Goal: Navigation & Orientation: Find specific page/section

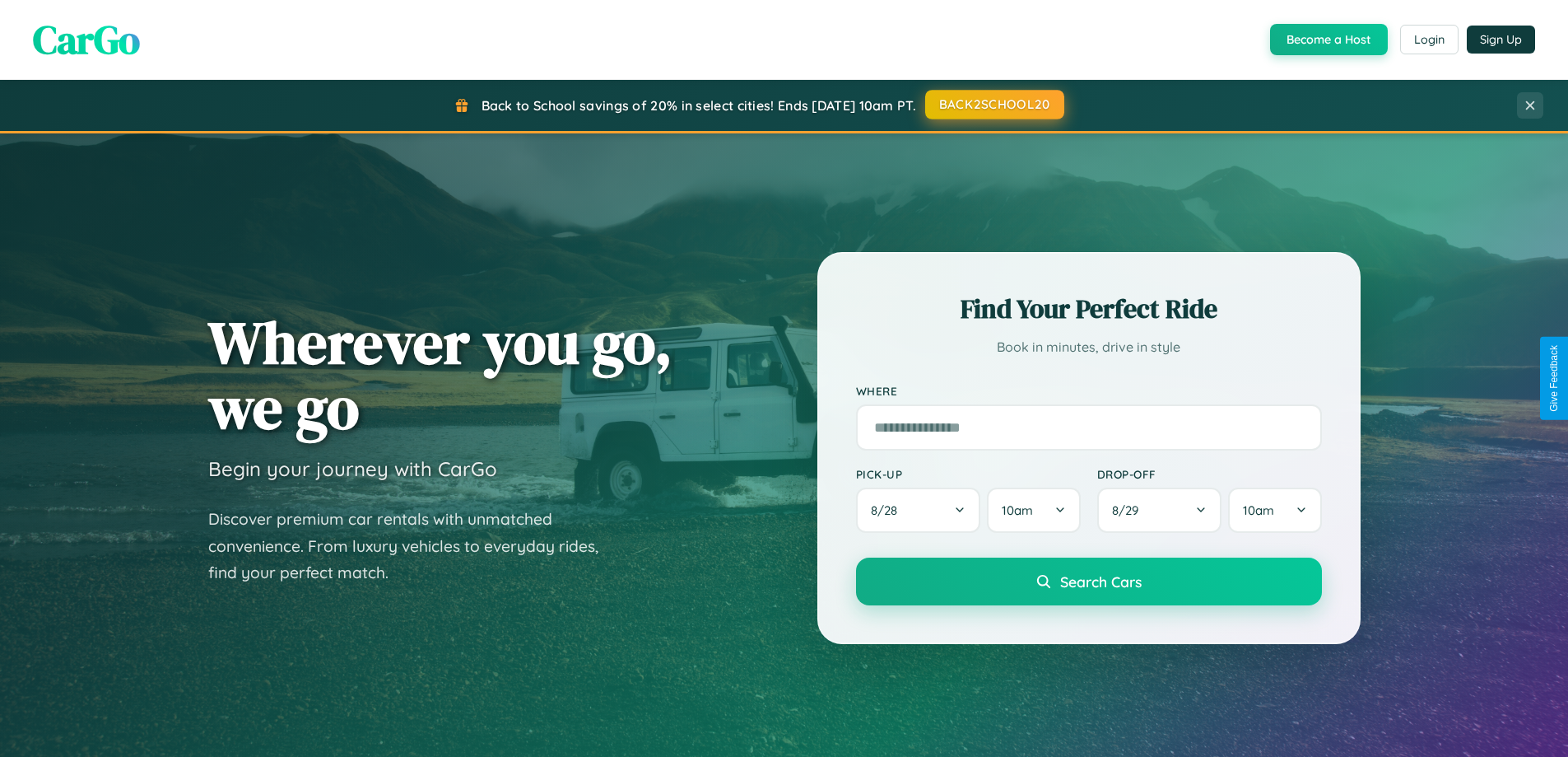
click at [993, 104] on button "BACK2SCHOOL20" at bounding box center [995, 105] width 139 height 30
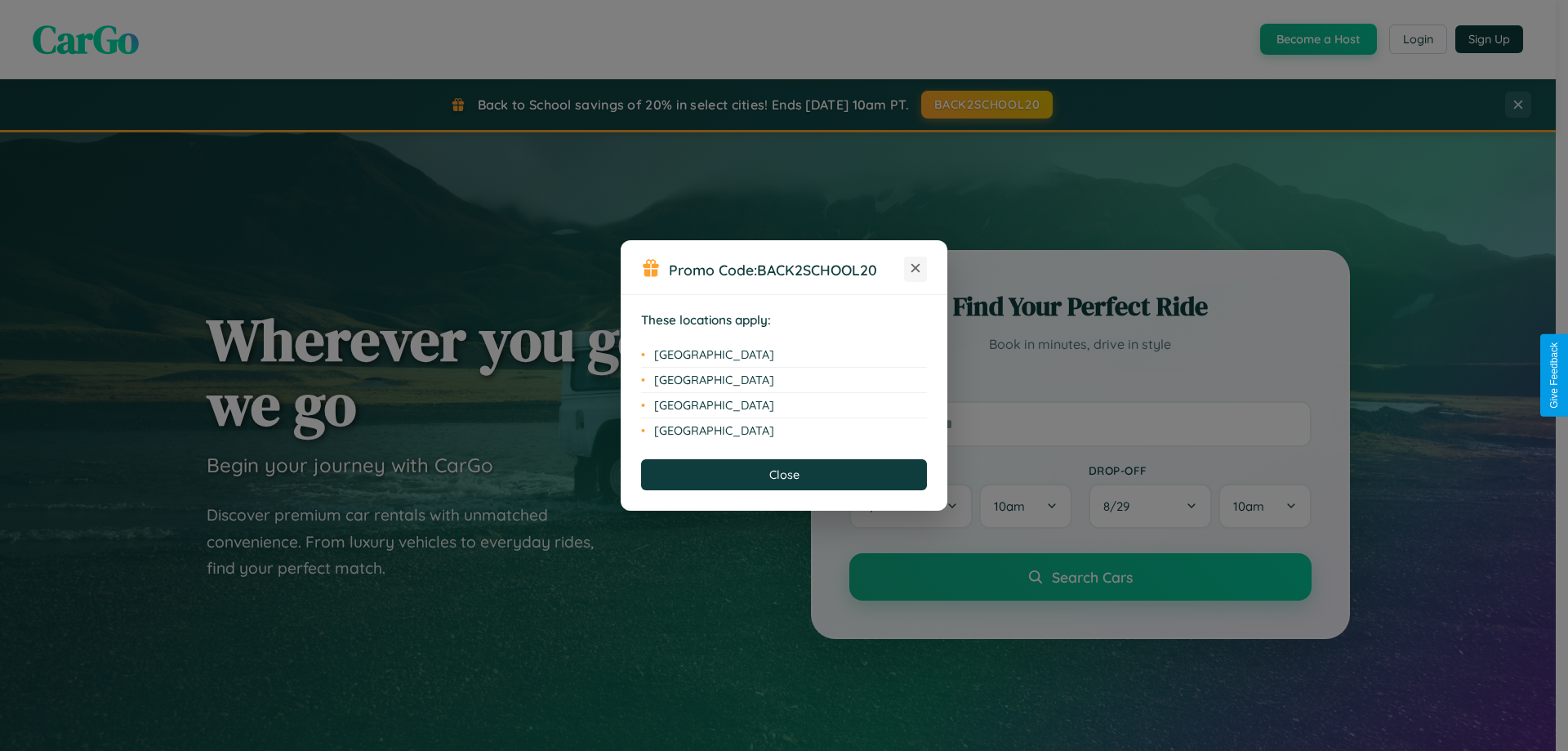
click at [915, 269] on icon at bounding box center [915, 268] width 9 height 9
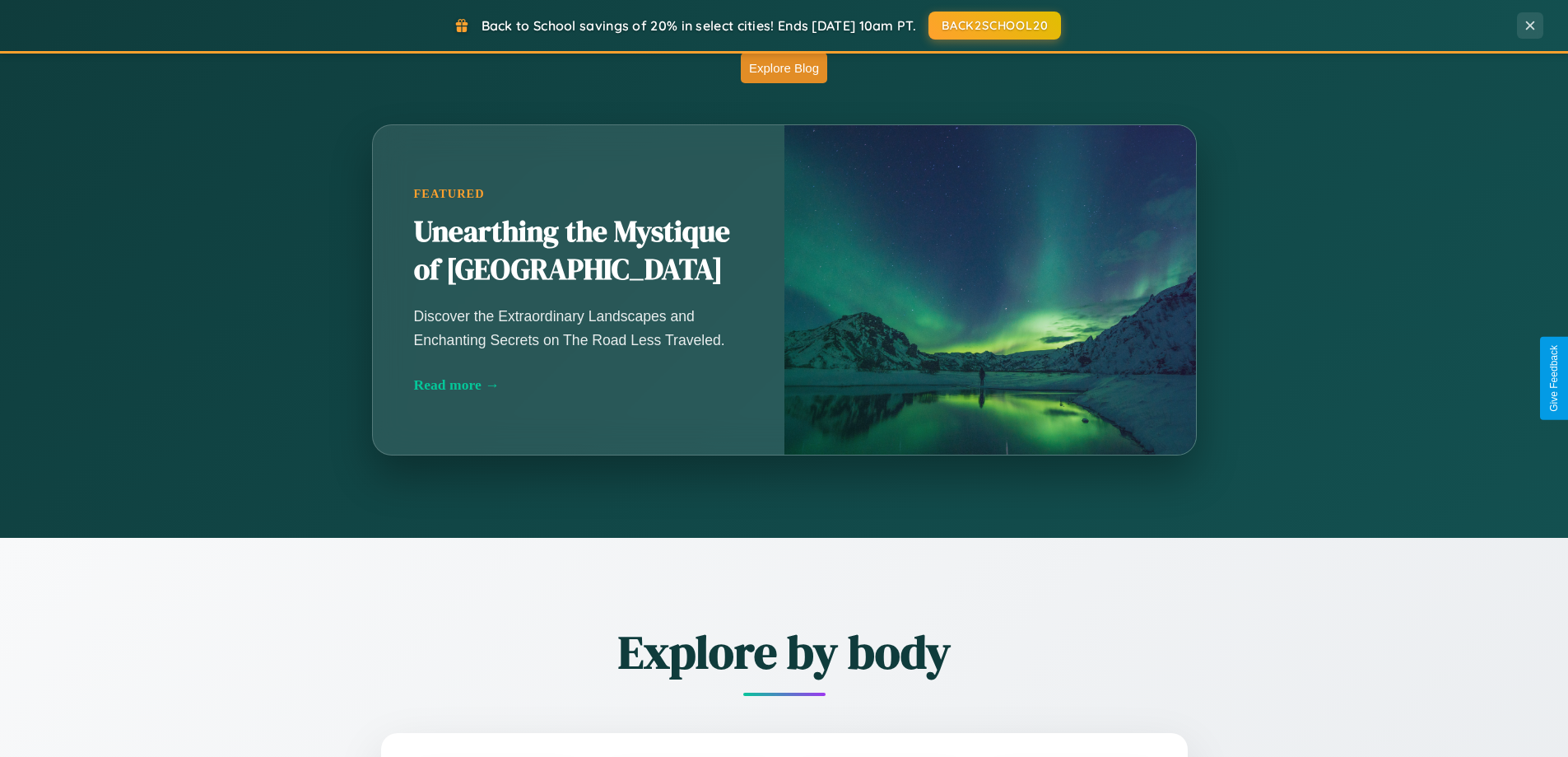
scroll to position [1450, 0]
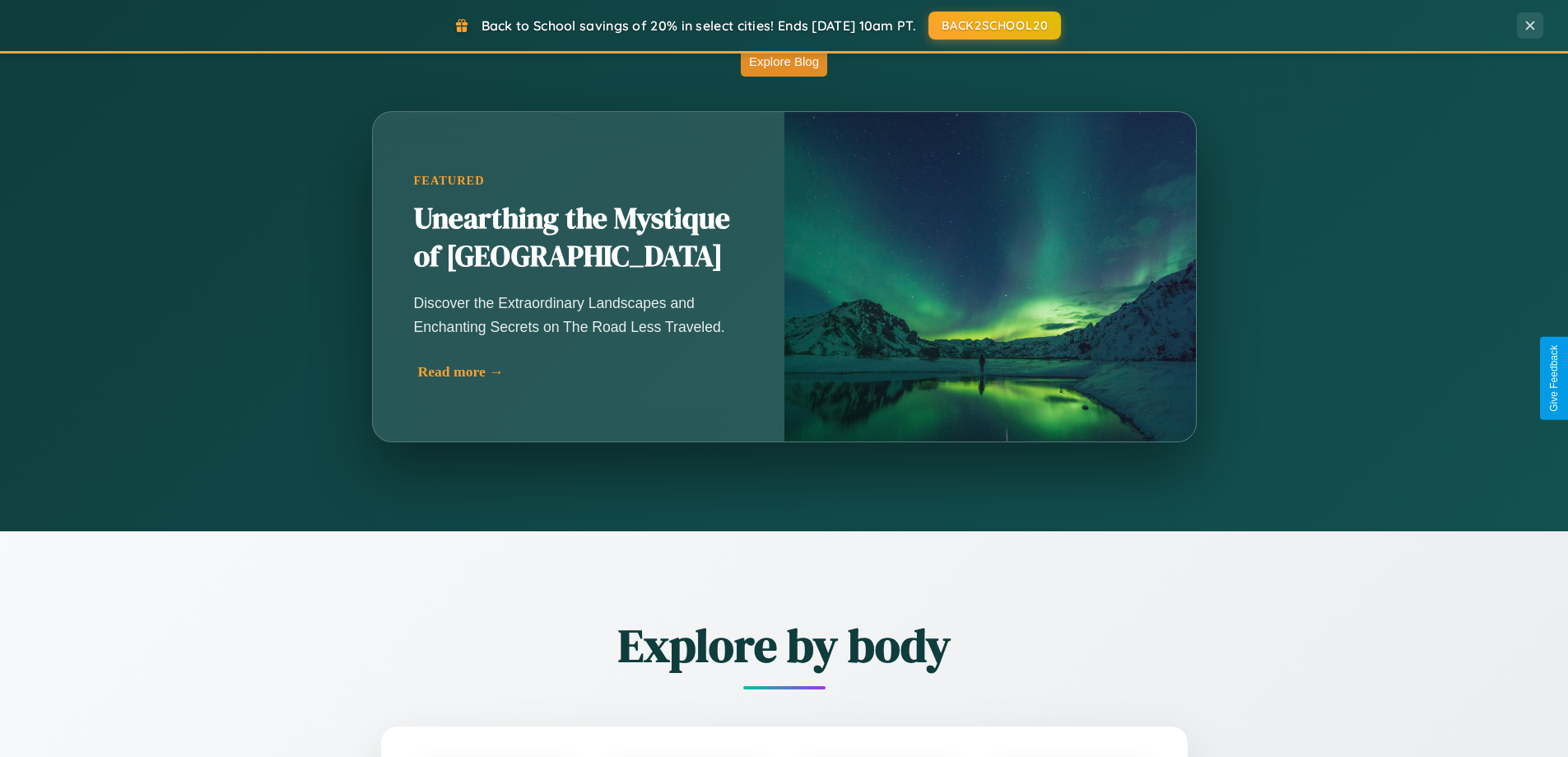
click at [580, 371] on div "Read more →" at bounding box center [583, 372] width 329 height 18
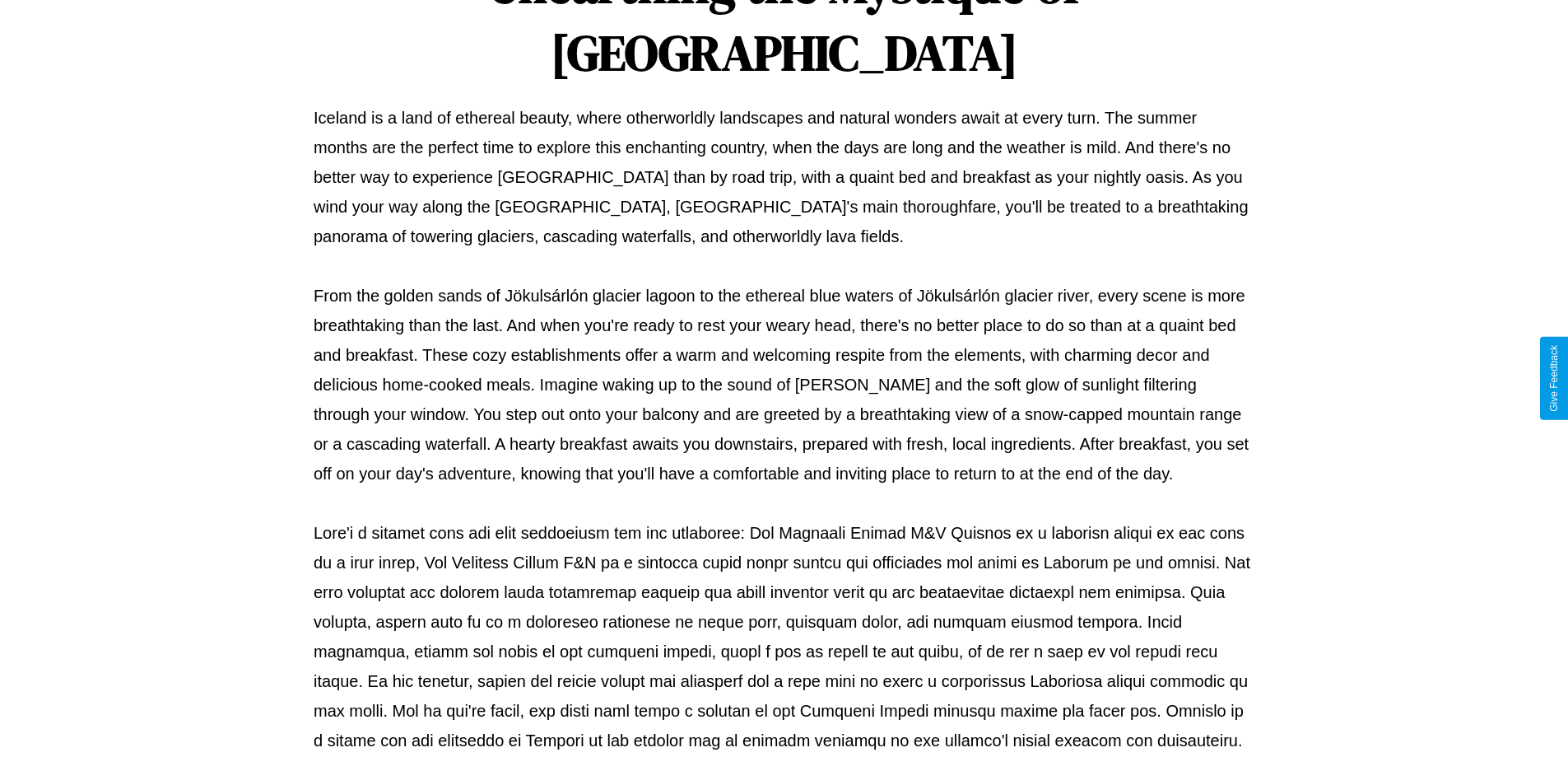
scroll to position [533, 0]
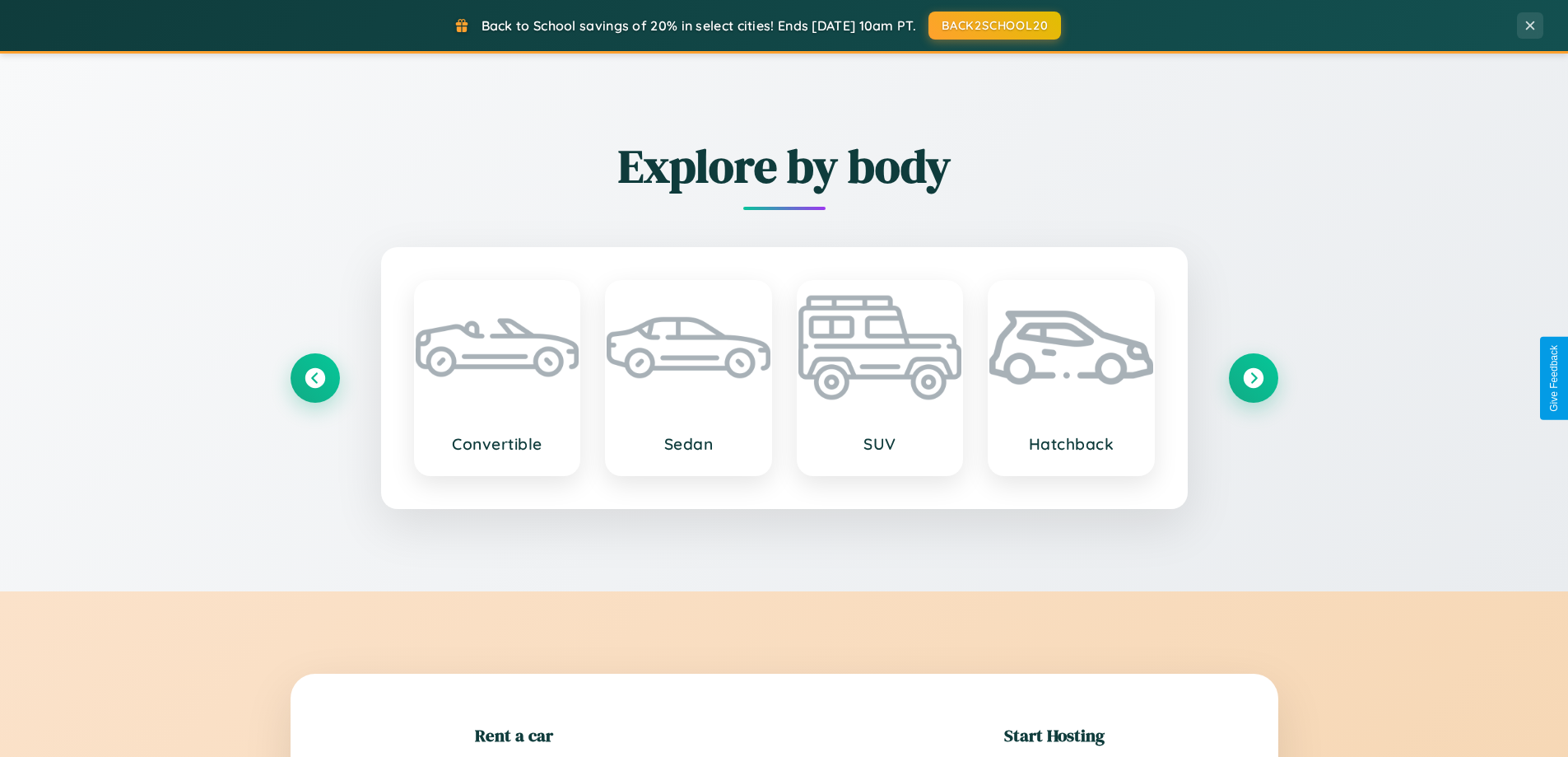
scroll to position [356, 0]
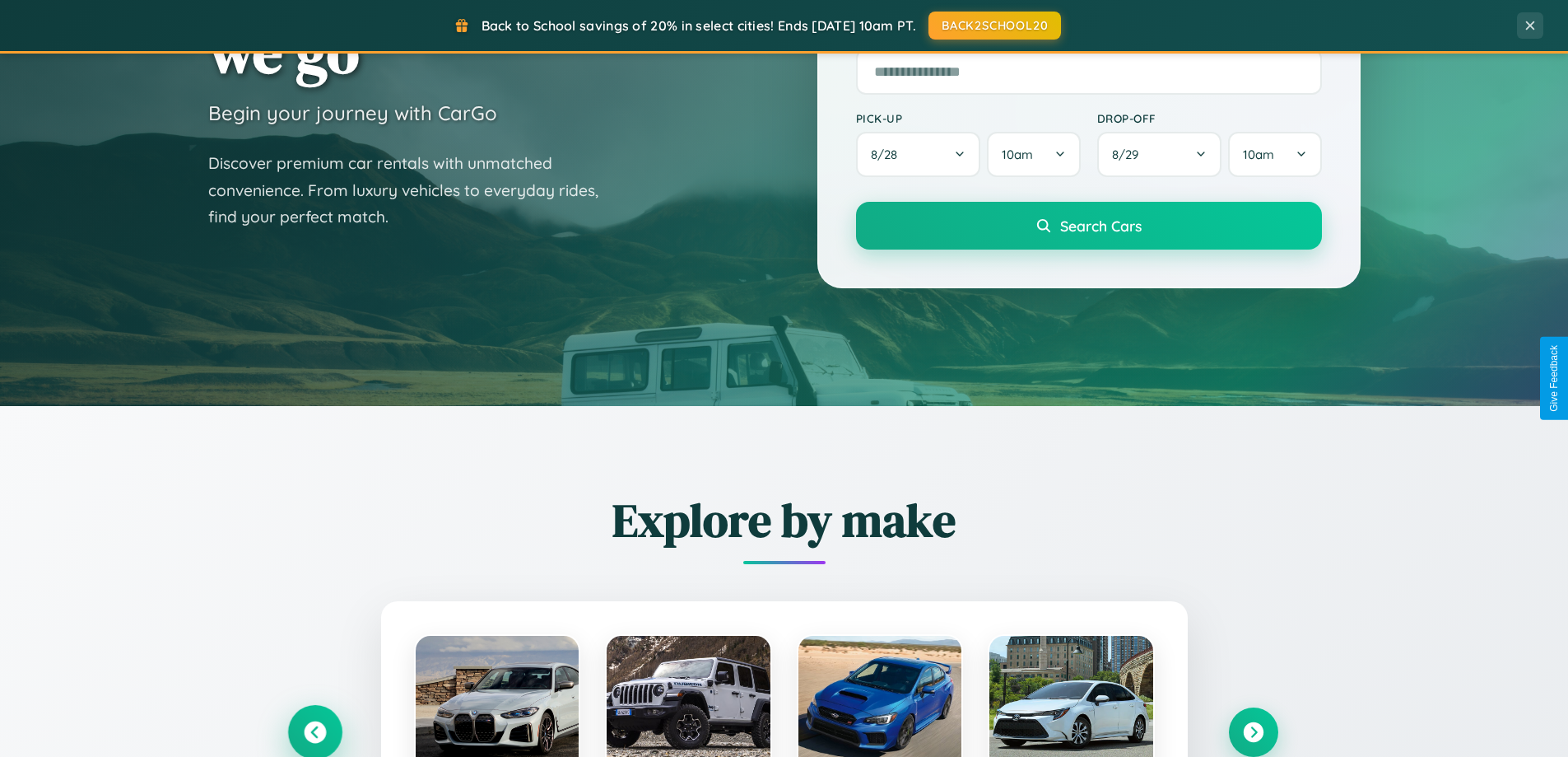
click at [314, 732] on icon at bounding box center [314, 732] width 22 height 22
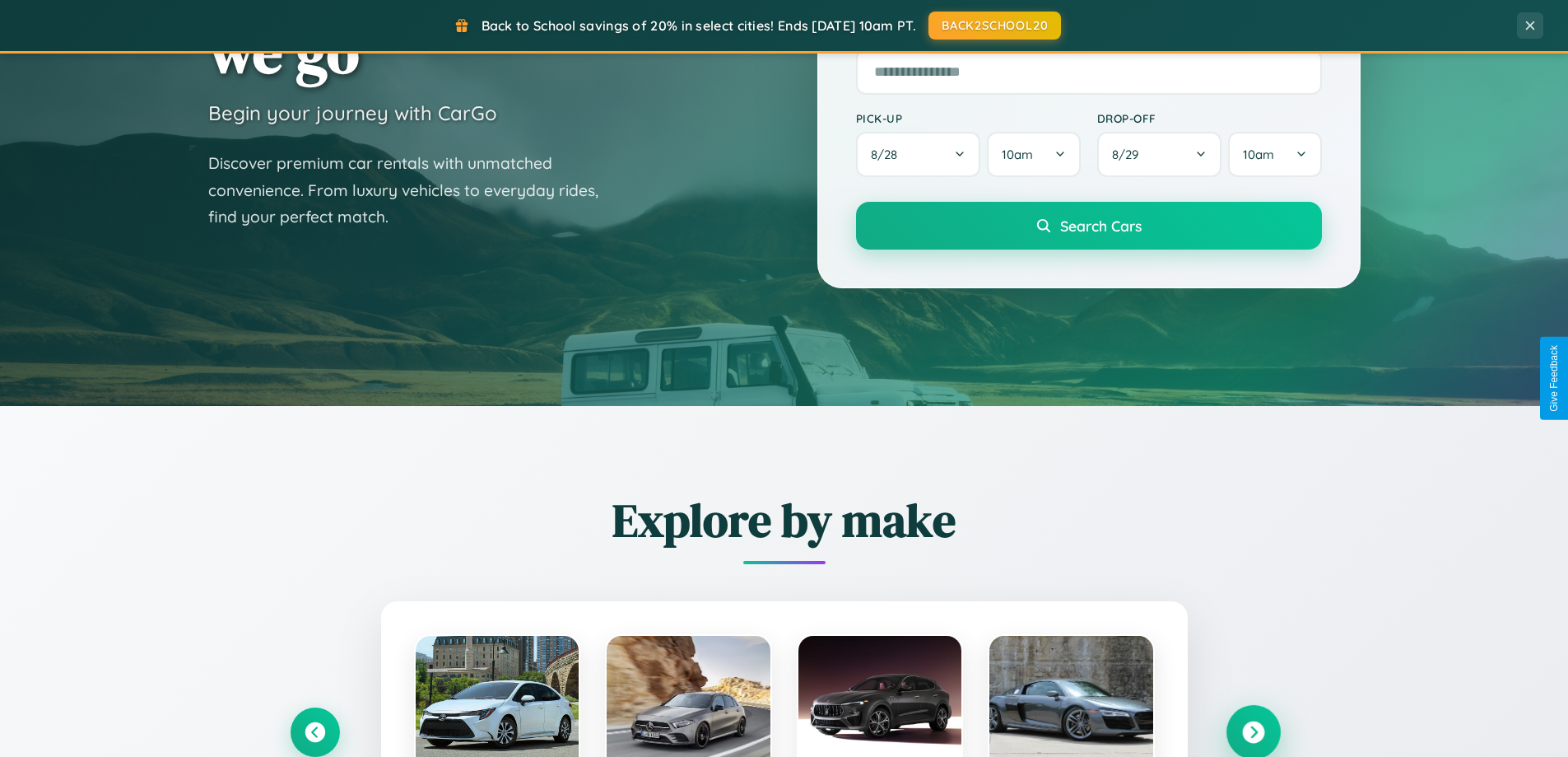
click at [1253, 731] on icon at bounding box center [1253, 732] width 22 height 22
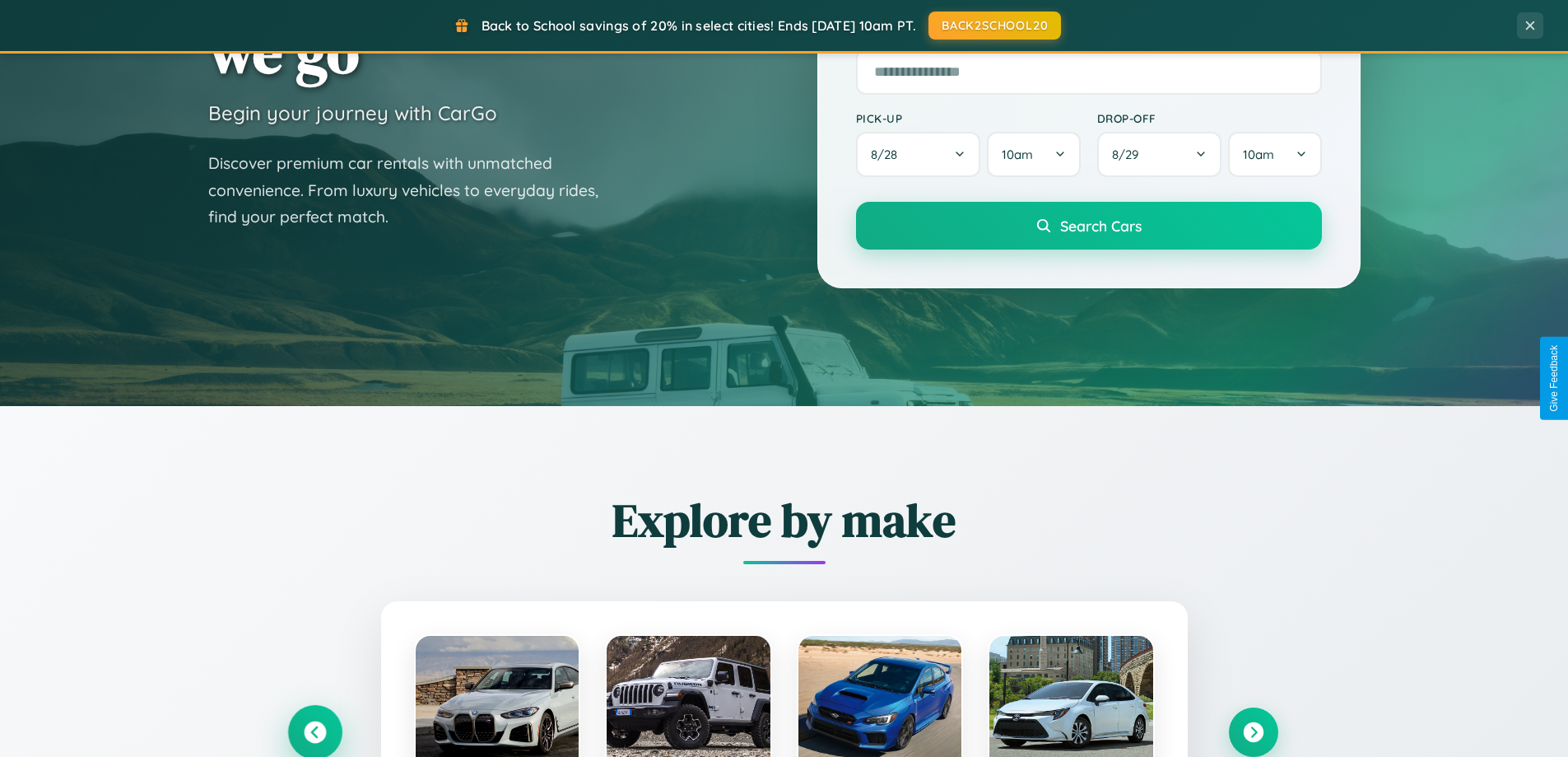
click at [314, 731] on icon at bounding box center [314, 732] width 22 height 22
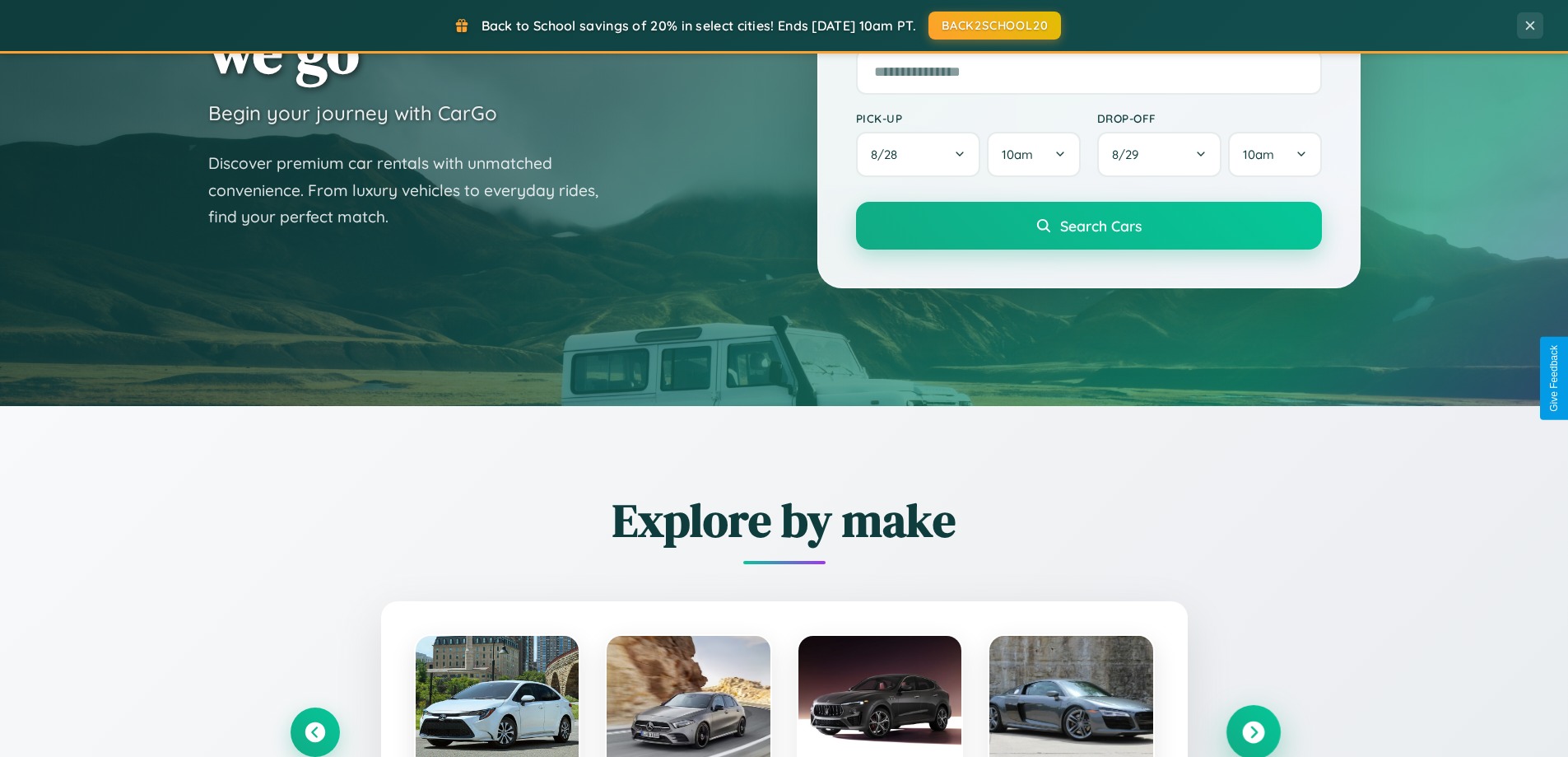
click at [1253, 731] on icon at bounding box center [1253, 732] width 22 height 22
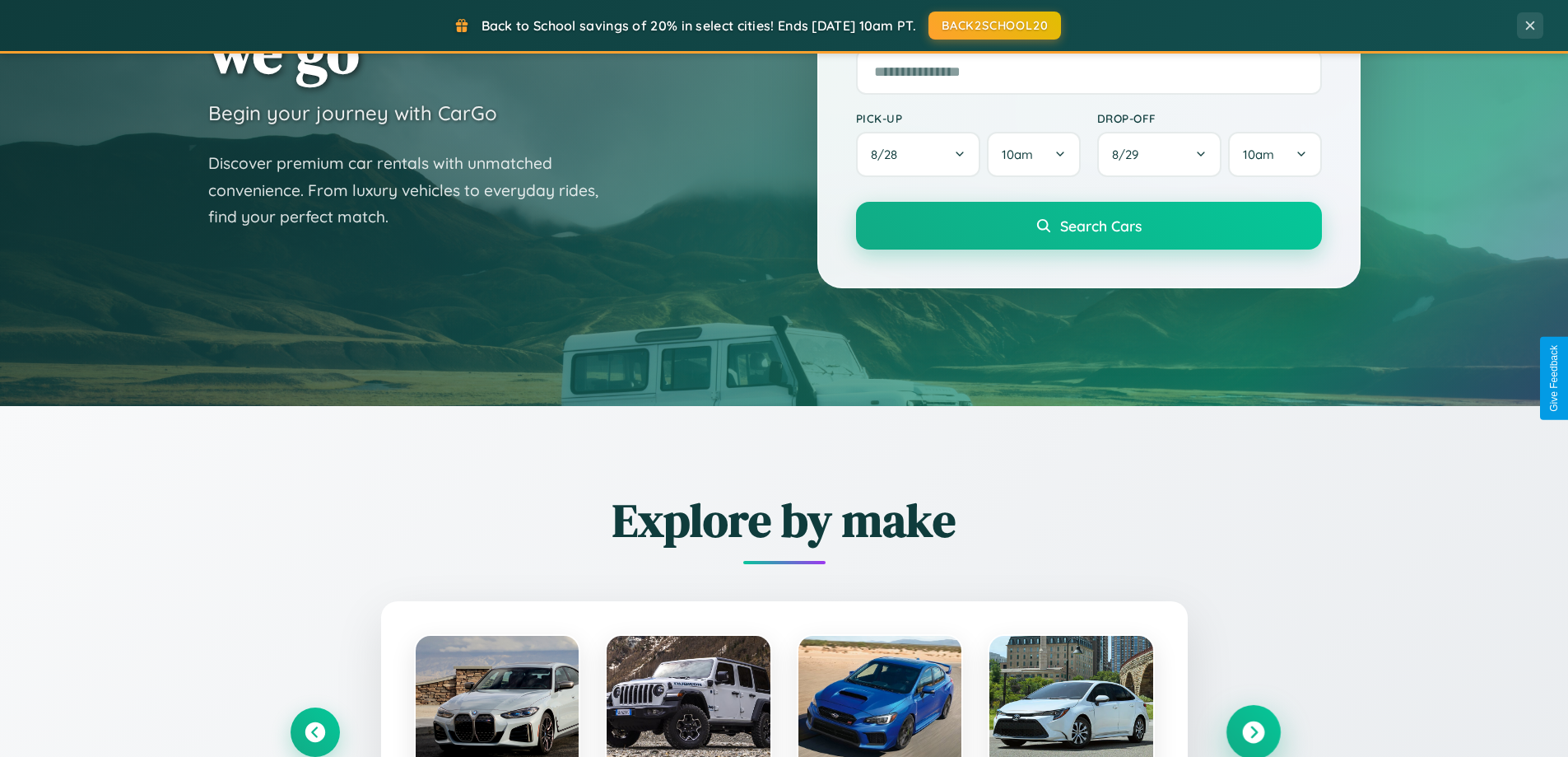
scroll to position [0, 0]
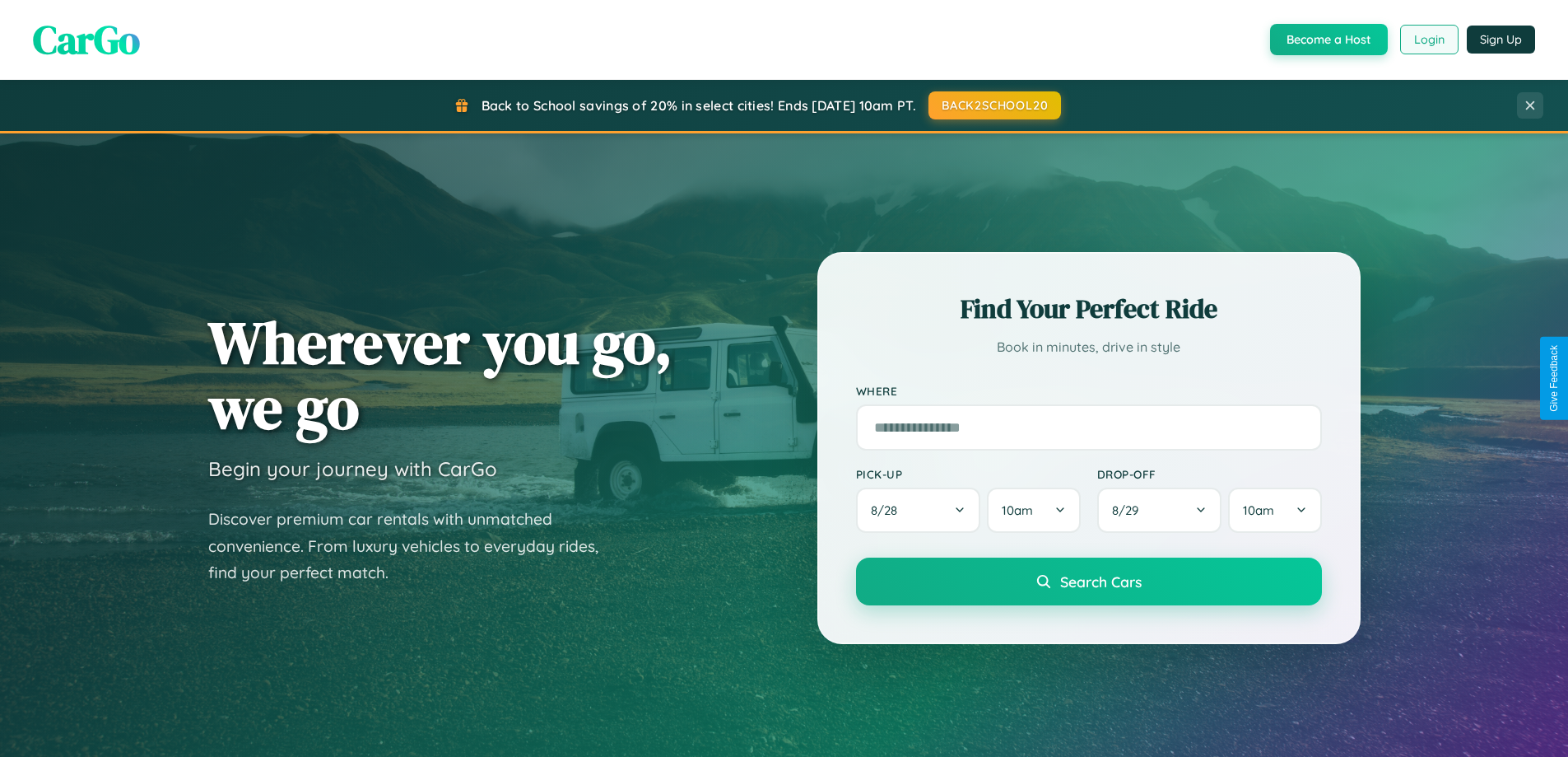
click at [1428, 40] on button "Login" at bounding box center [1429, 40] width 58 height 30
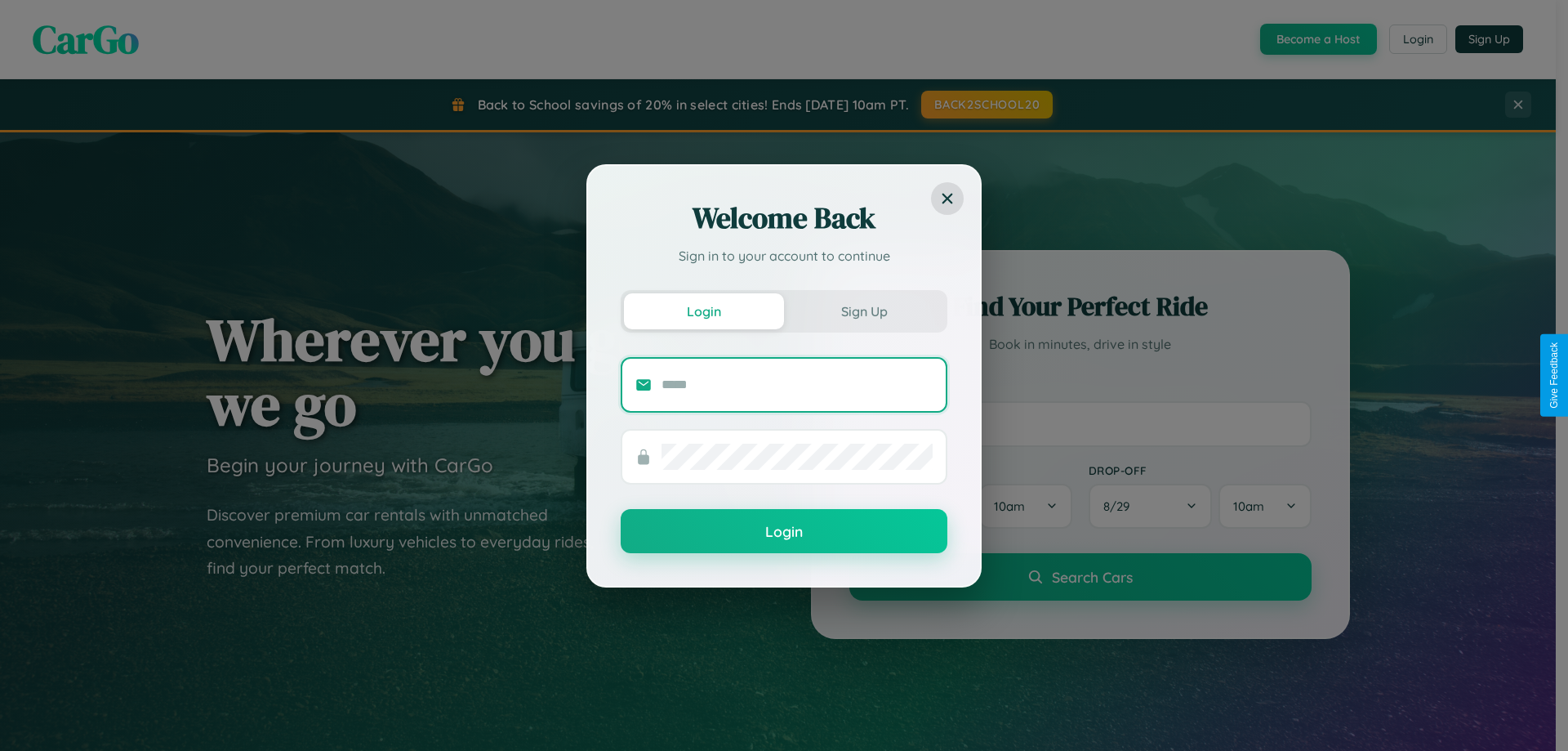
click at [797, 384] on input "text" at bounding box center [797, 385] width 272 height 26
type input "**********"
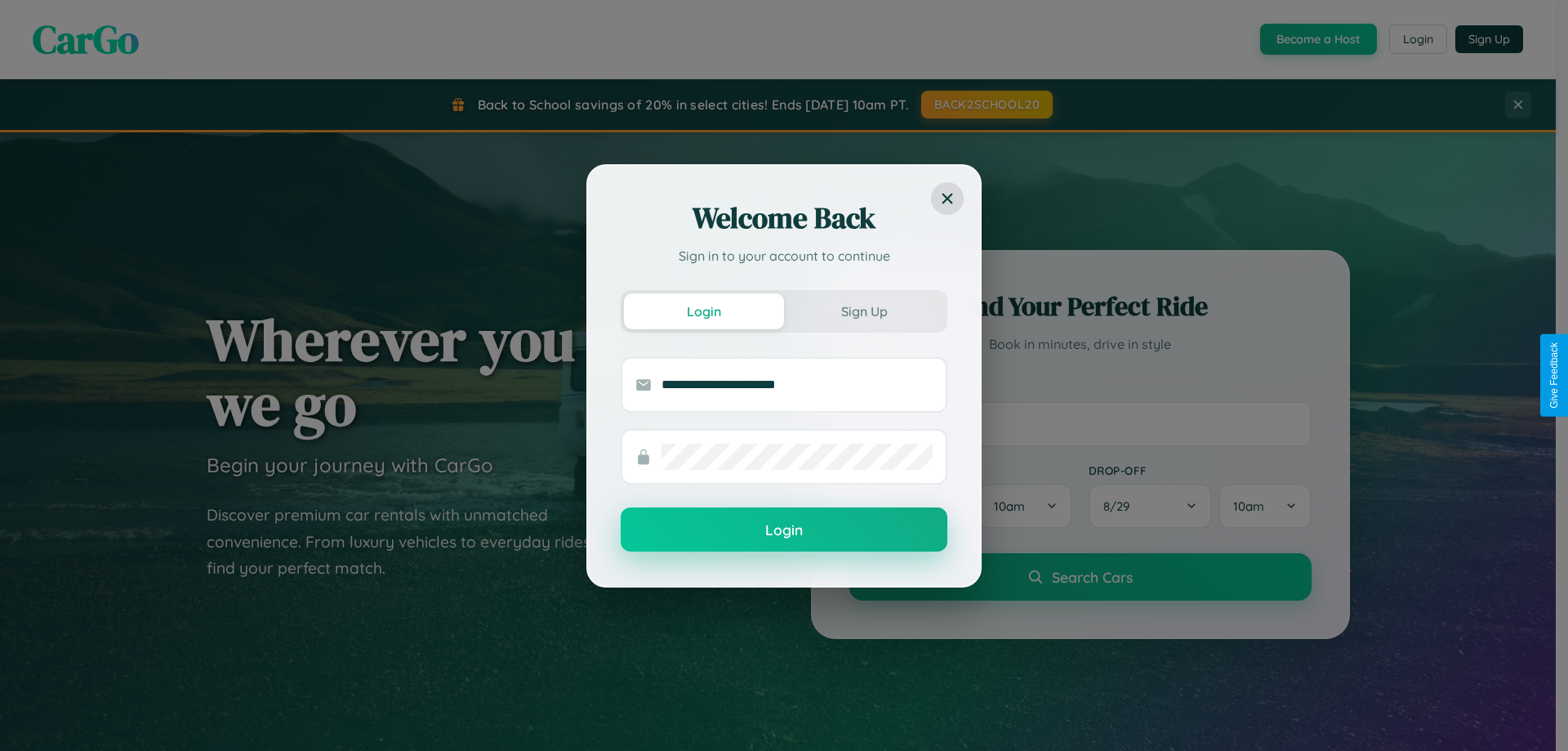
click at [784, 530] on button "Login" at bounding box center [784, 529] width 327 height 44
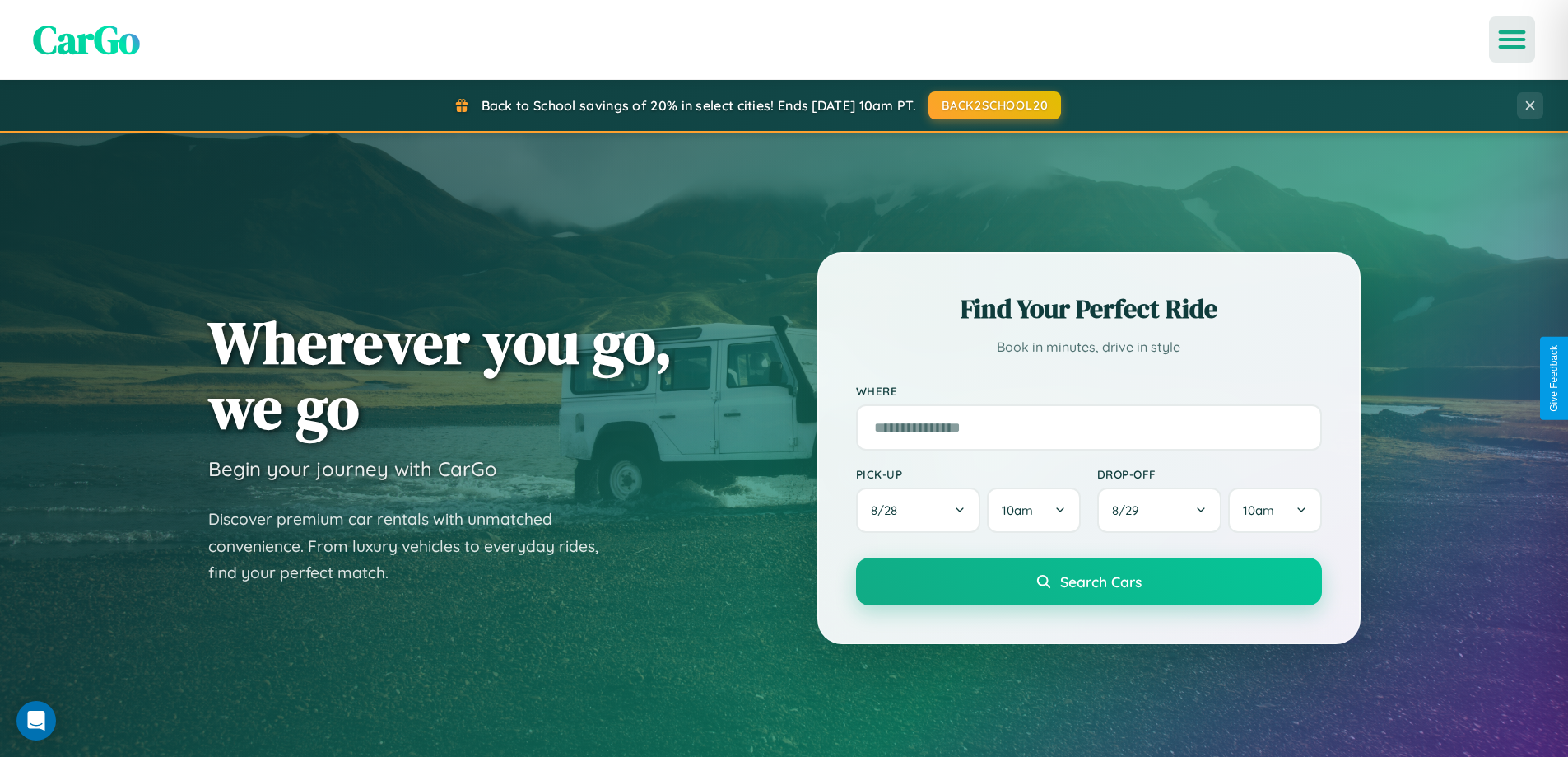
click at [1512, 40] on icon "Open menu" at bounding box center [1511, 39] width 24 height 15
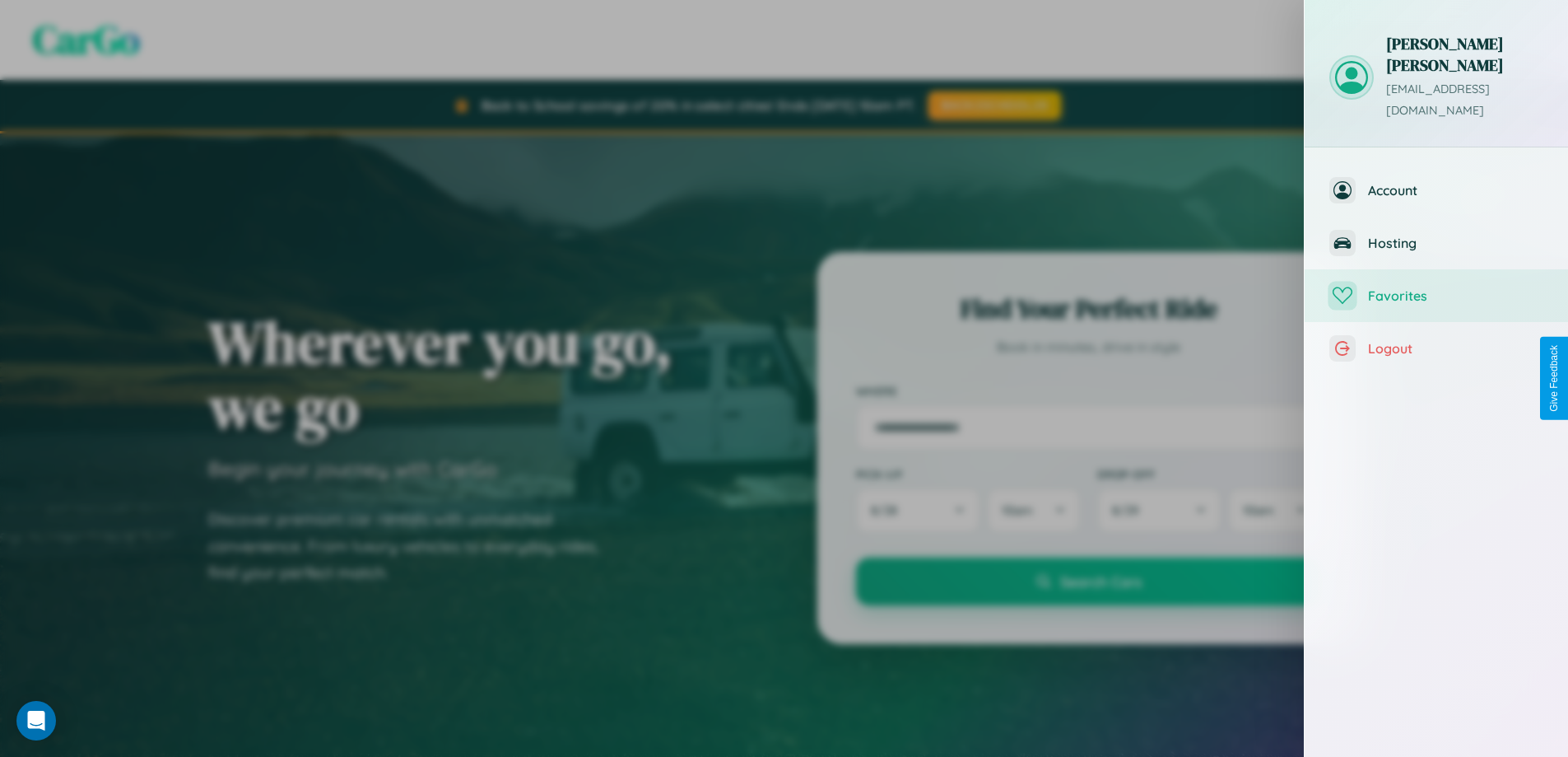
click at [1436, 287] on span "Favorites" at bounding box center [1455, 295] width 176 height 17
